Goal: Information Seeking & Learning: Learn about a topic

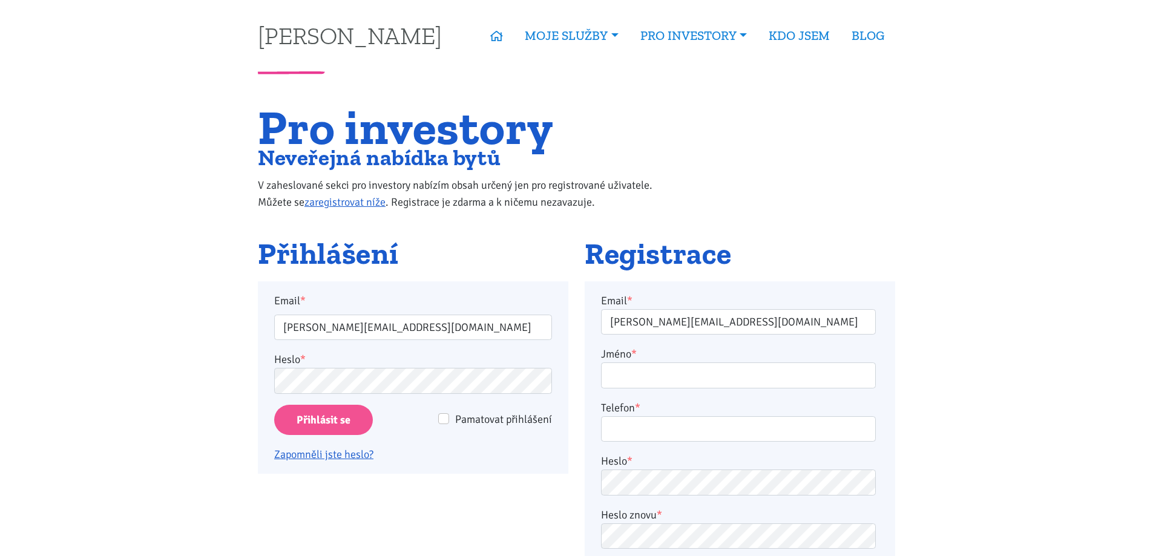
scroll to position [181, 0]
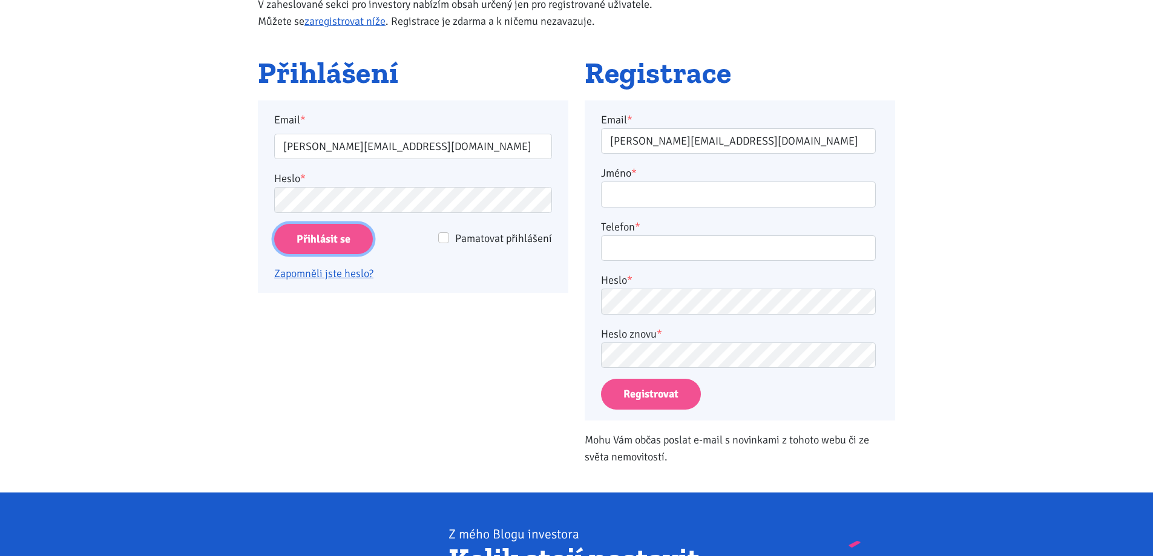
click at [344, 243] on input "Přihlásit se" at bounding box center [323, 239] width 99 height 31
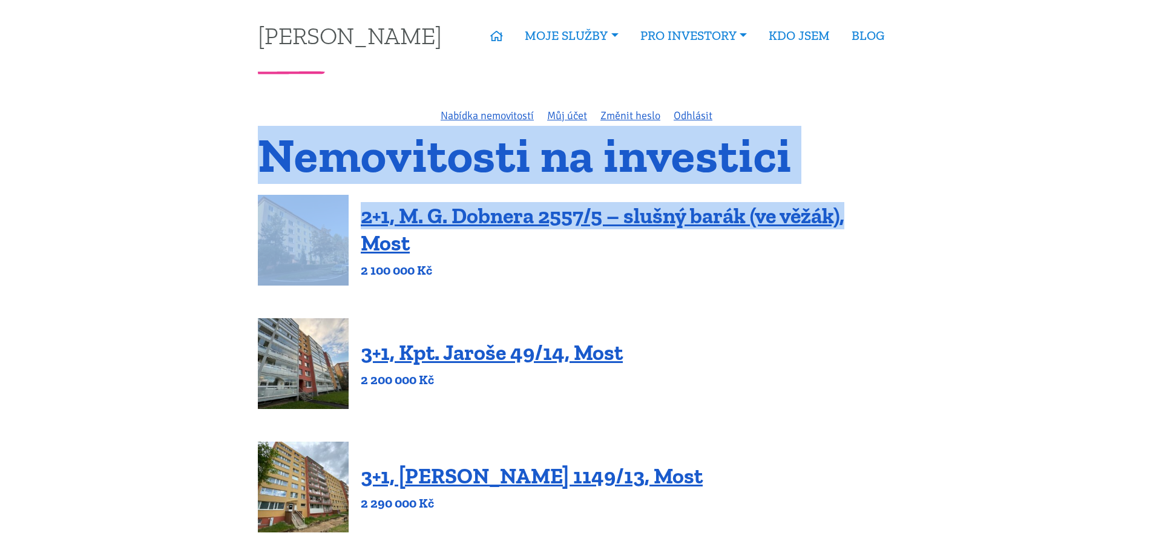
drag, startPoint x: 241, startPoint y: 140, endPoint x: 863, endPoint y: 206, distance: 625.6
click at [882, 207] on h4 "2+1, M. G. Dobnera 2557/5 – slušný barák (ve věžák), Most" at bounding box center [628, 229] width 534 height 54
click at [867, 154] on h1 "Nemovitosti na investici" at bounding box center [576, 155] width 637 height 41
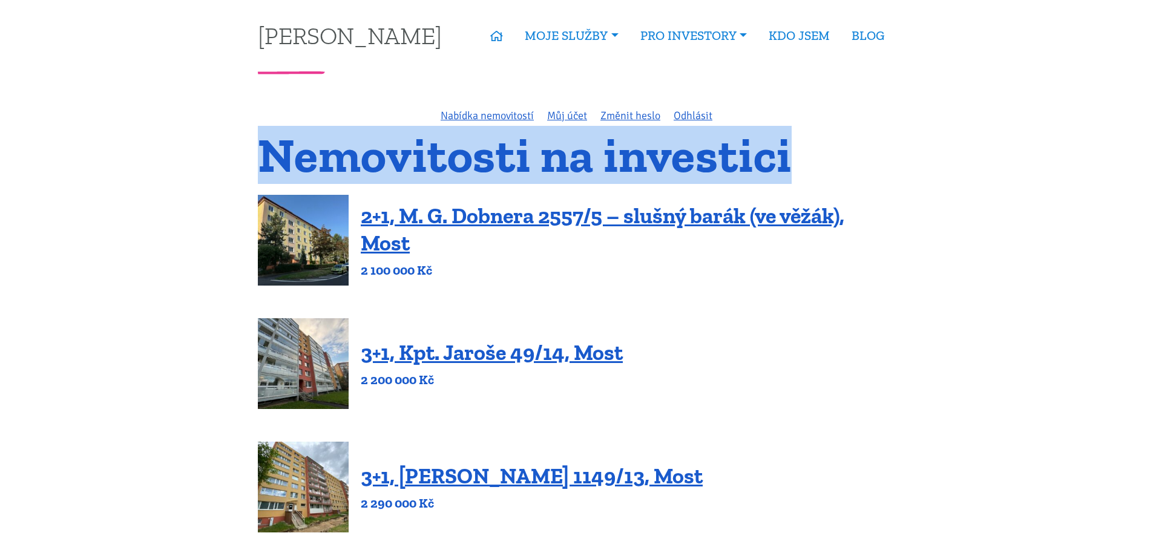
drag, startPoint x: 247, startPoint y: 143, endPoint x: 843, endPoint y: 140, distance: 596.1
click at [842, 140] on h1 "Nemovitosti na investici" at bounding box center [576, 155] width 637 height 41
